Goal: Task Accomplishment & Management: Manage account settings

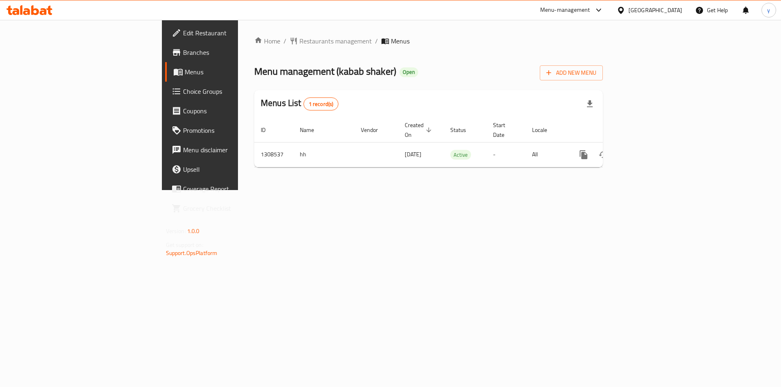
click at [183, 95] on span "Choice Groups" at bounding box center [234, 92] width 103 height 10
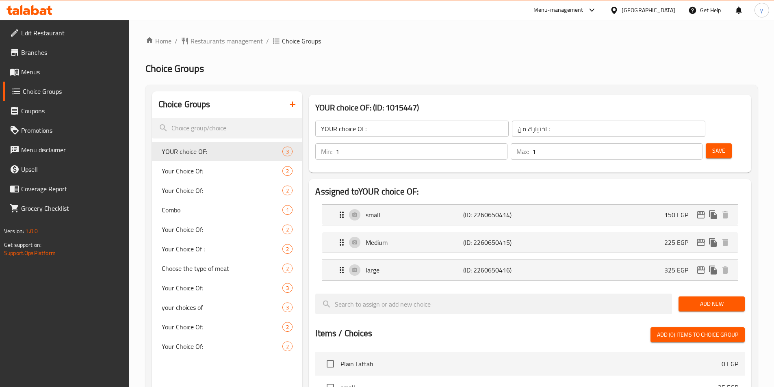
click at [28, 75] on span "Menus" at bounding box center [72, 72] width 102 height 10
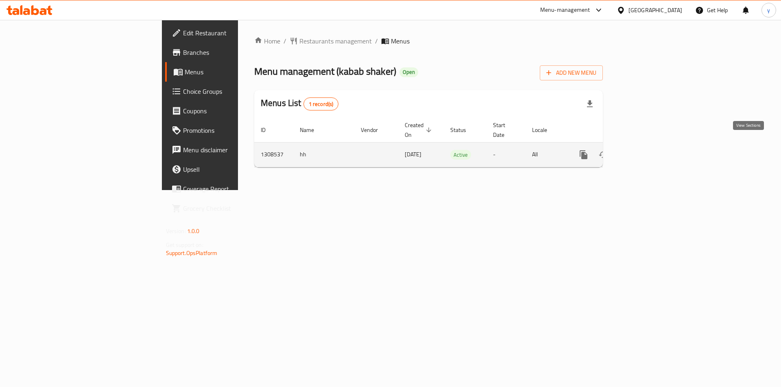
click at [647, 150] on icon "enhanced table" at bounding box center [642, 155] width 10 height 10
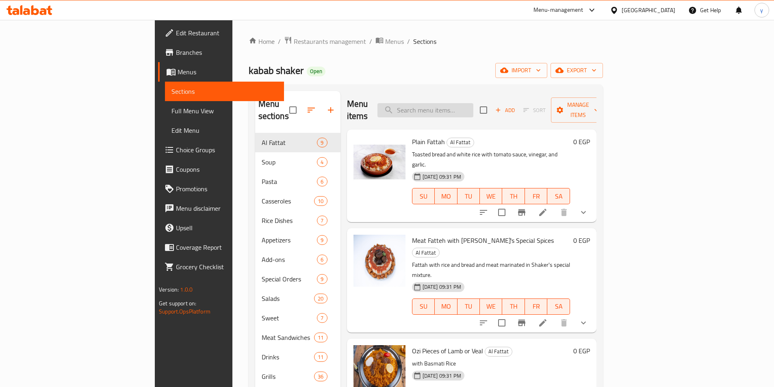
paste input "[PERSON_NAME]"
click at [463, 107] on input "[PERSON_NAME]" at bounding box center [426, 110] width 96 height 14
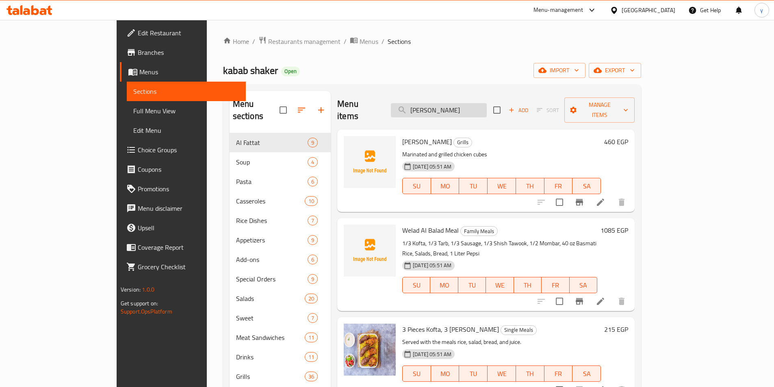
click at [487, 103] on input "[PERSON_NAME]" at bounding box center [439, 110] width 96 height 14
paste input "شيش طاووق"
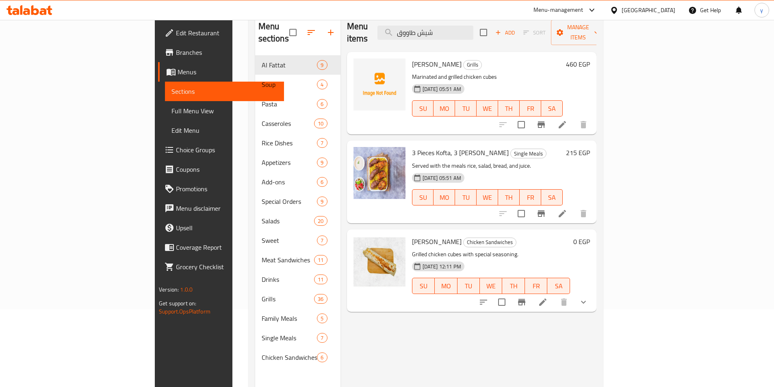
scroll to position [114, 0]
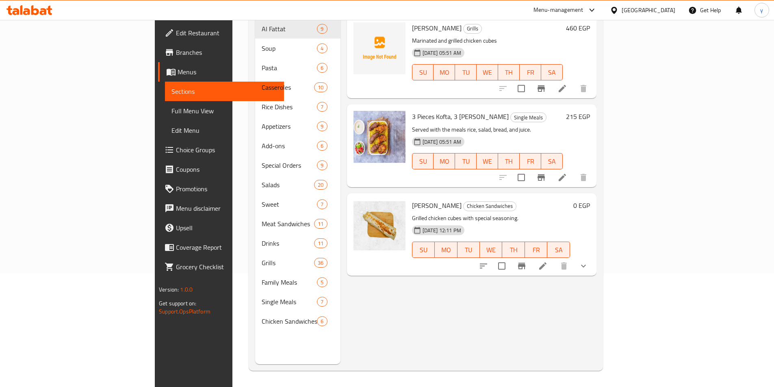
type input "شيش طاووق"
click at [547, 263] on icon at bounding box center [542, 266] width 7 height 7
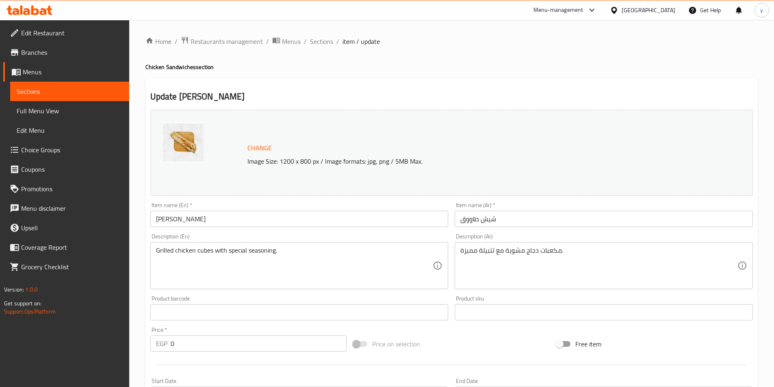
click at [331, 86] on div "Update Shish Tawook Change Image Size: 1200 x 800 px / Image formats: jpg, png …" at bounding box center [452, 354] width 613 height 550
click at [210, 41] on span "Restaurants management" at bounding box center [227, 42] width 72 height 10
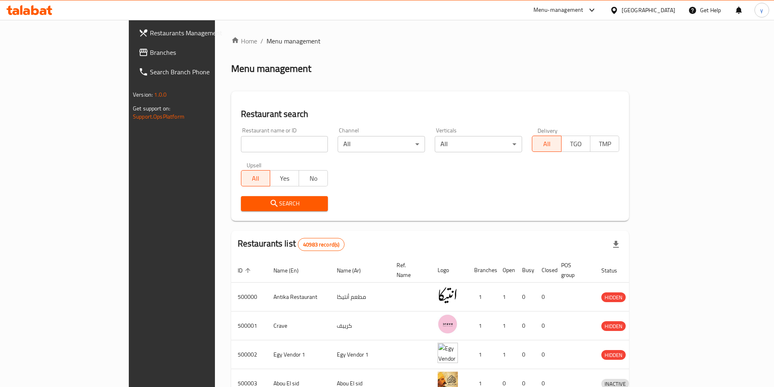
click at [39, 54] on div at bounding box center [387, 193] width 774 height 387
click at [150, 54] on span "Branches" at bounding box center [201, 53] width 102 height 10
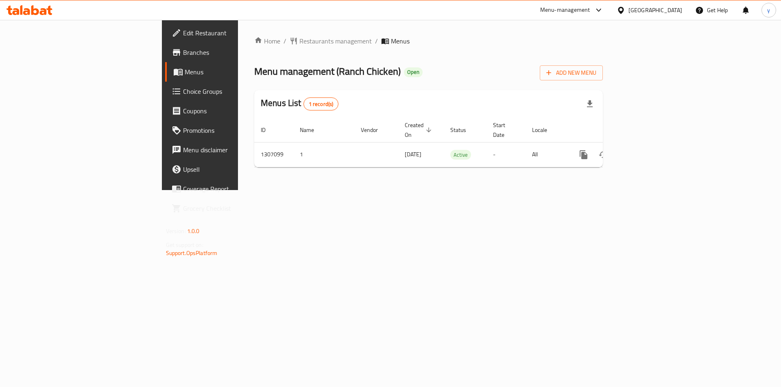
click at [183, 91] on span "Choice Groups" at bounding box center [234, 92] width 103 height 10
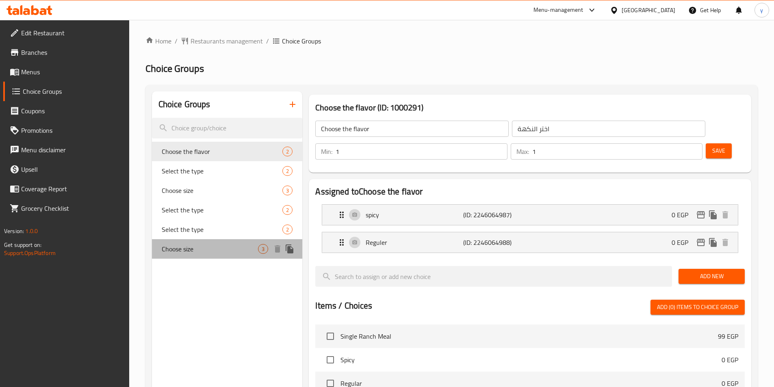
click at [192, 252] on span "Choose size" at bounding box center [210, 249] width 97 height 10
type input "Choose size"
type input "اختر الحجم"
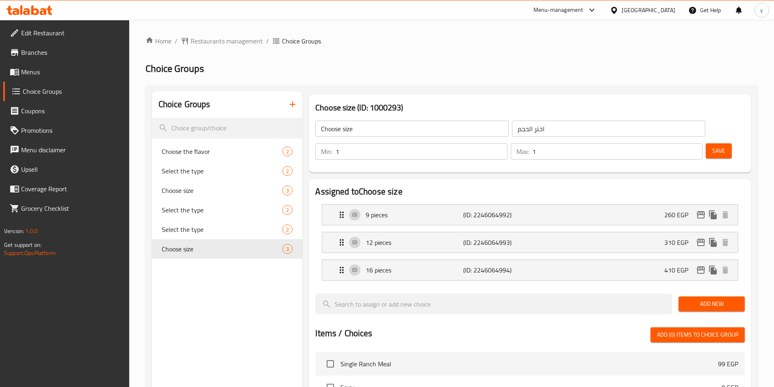
click at [207, 48] on div "Home / Restaurants management / Choice Groups Choice Groups Choice Groups Choos…" at bounding box center [452, 345] width 613 height 619
click at [207, 42] on span "Restaurants management" at bounding box center [227, 41] width 72 height 10
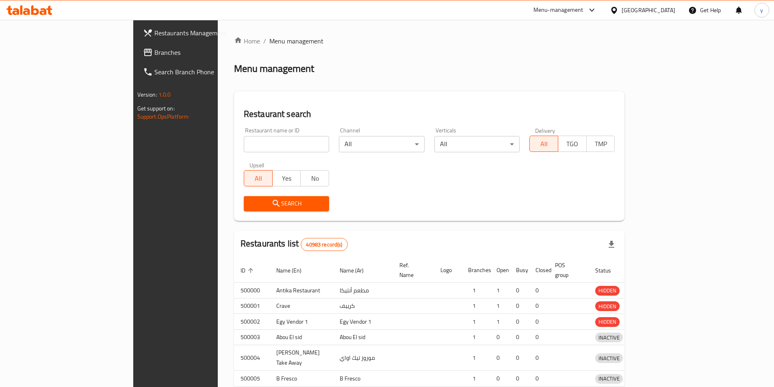
click at [133, 52] on div "Restaurants Management Branches Search Branch Phone Version: 1.0.0 Get support …" at bounding box center [387, 261] width 508 height 483
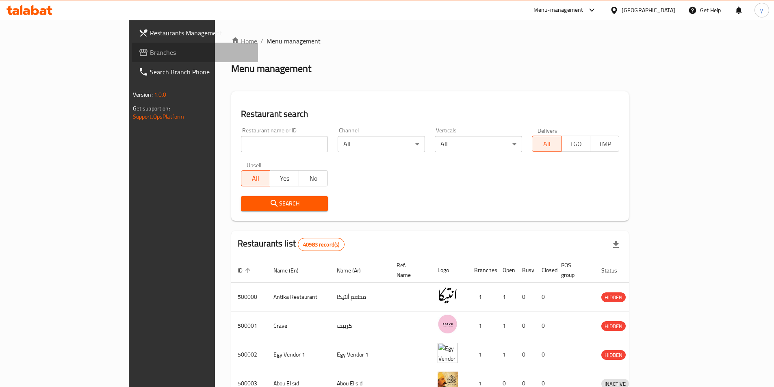
click at [150, 52] on span "Branches" at bounding box center [201, 53] width 102 height 10
